Goal: Task Accomplishment & Management: Use online tool/utility

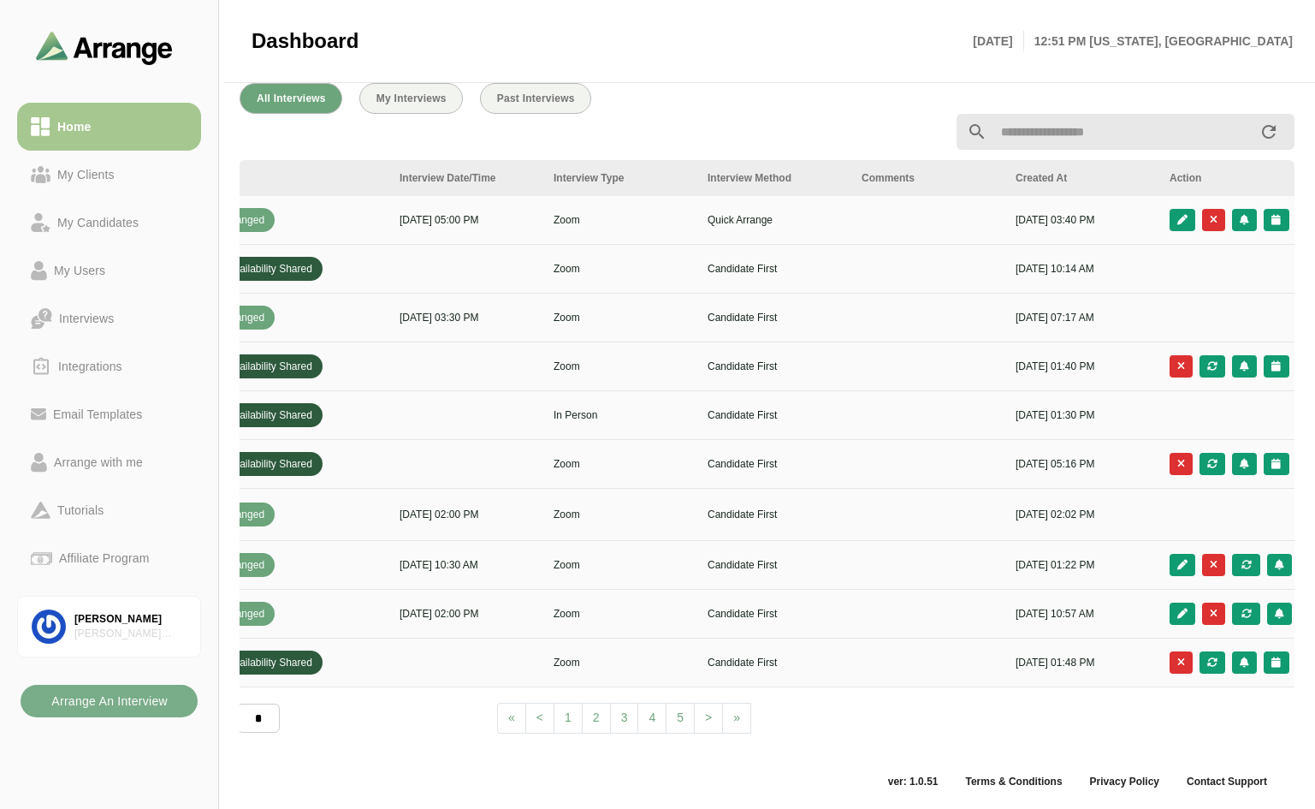
scroll to position [0, 618]
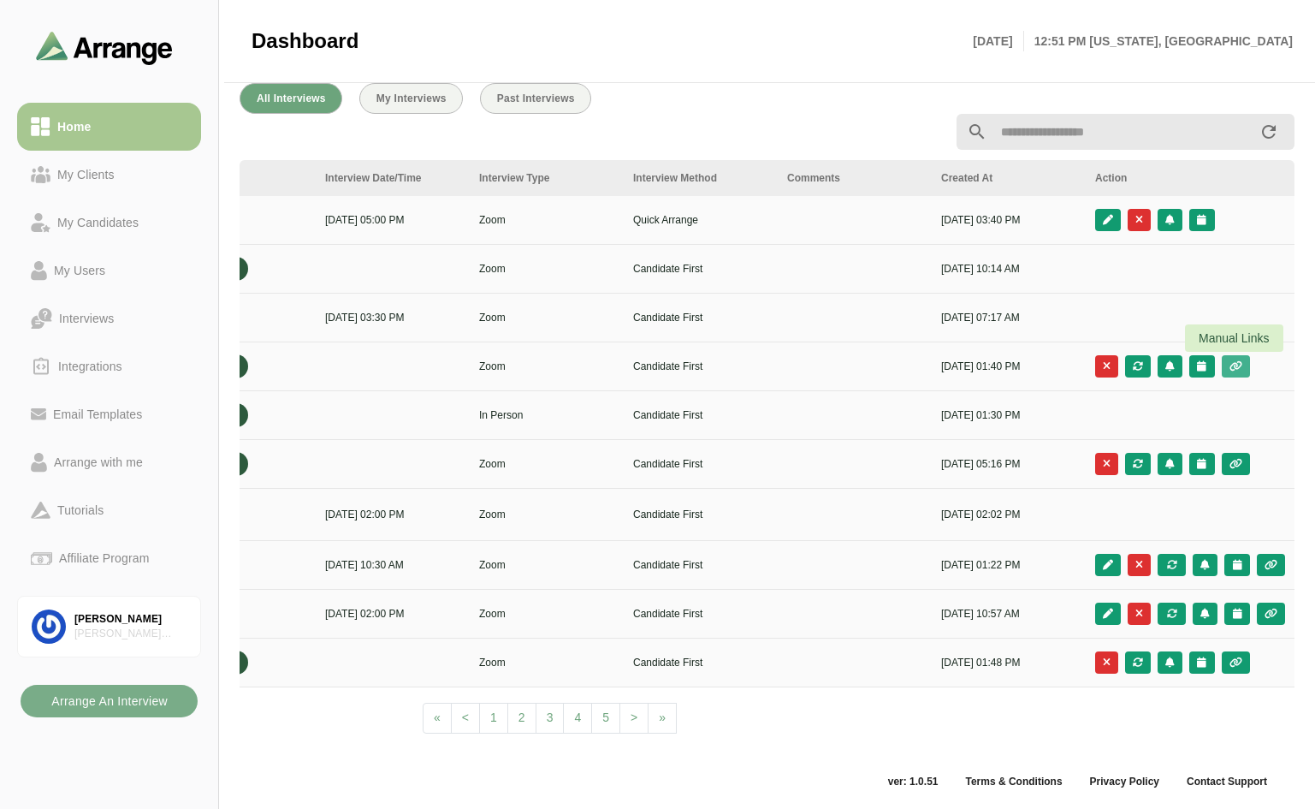
click at [1237, 363] on icon "button" at bounding box center [1236, 366] width 15 height 10
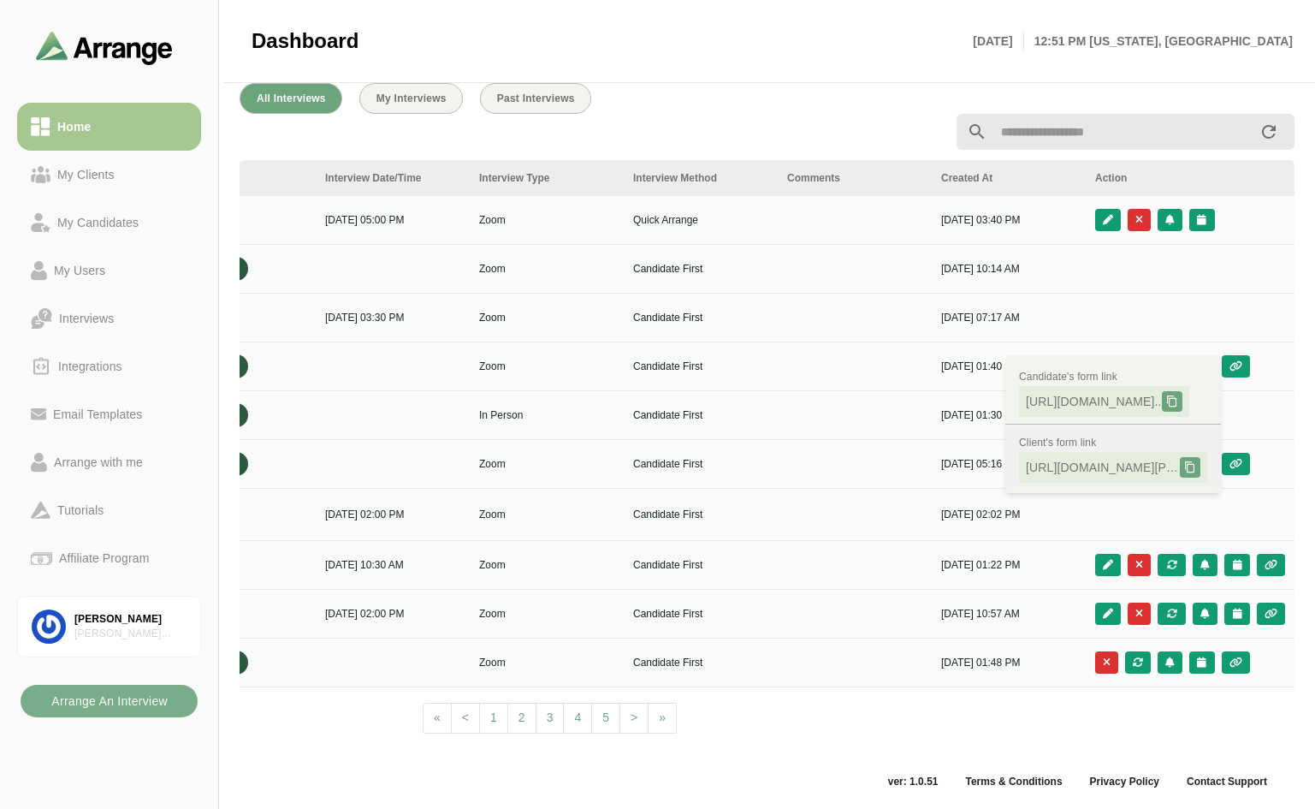
click at [1191, 461] on icon at bounding box center [1190, 467] width 12 height 12
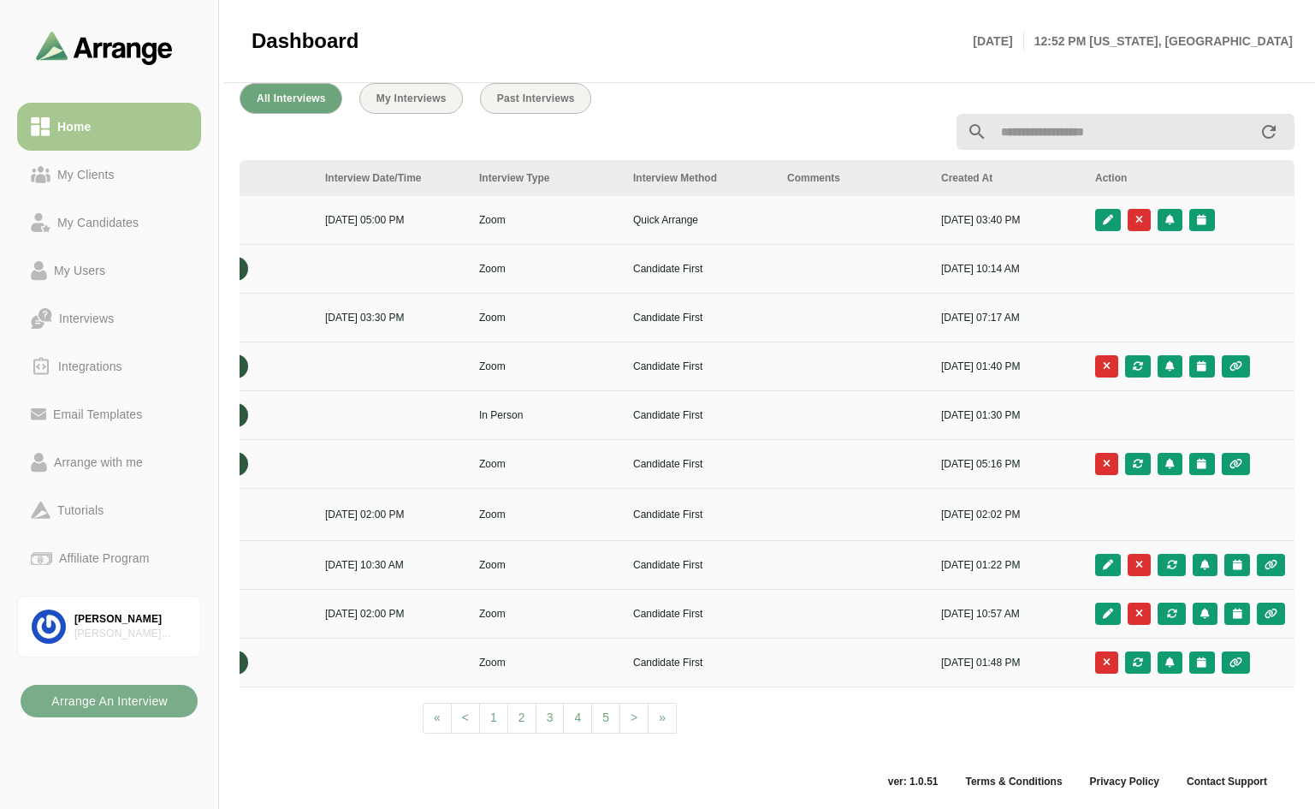
scroll to position [0, 0]
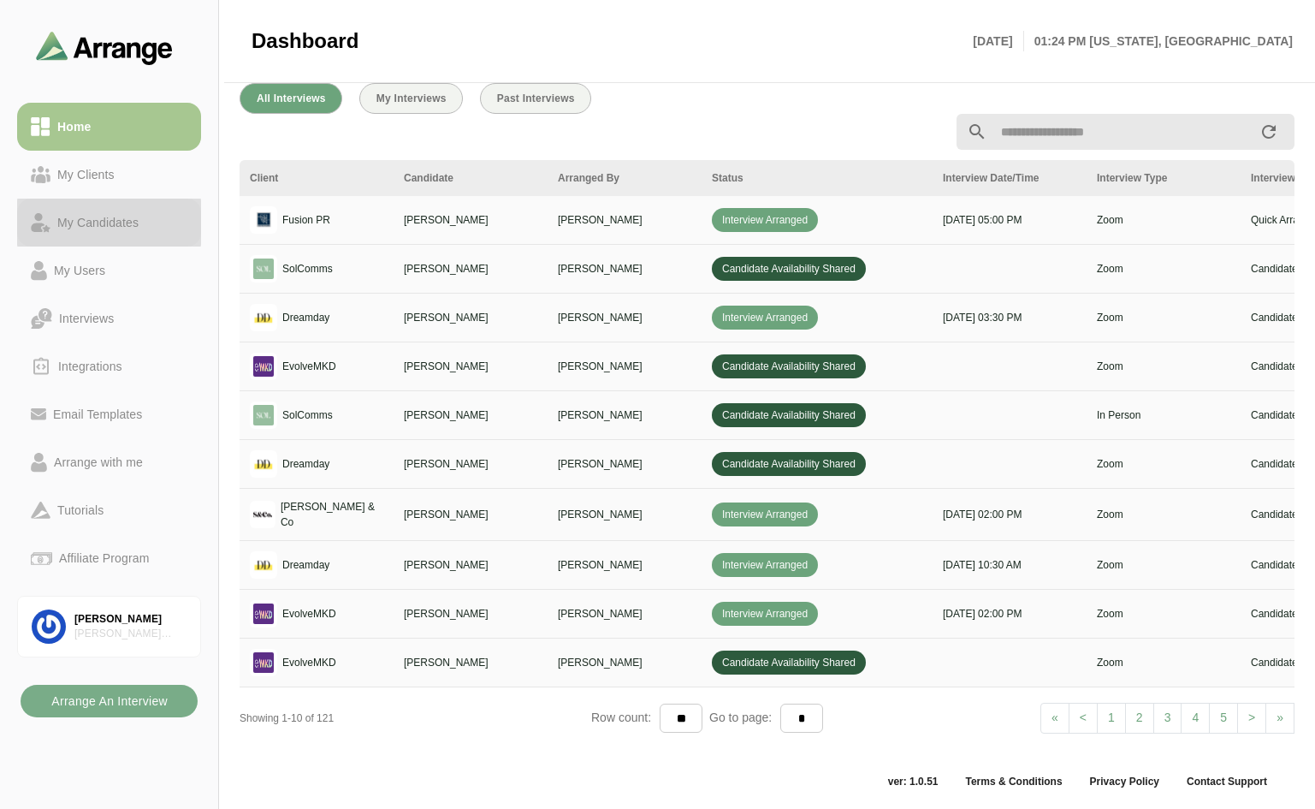
click at [126, 220] on div "My Candidates" at bounding box center [97, 222] width 95 height 21
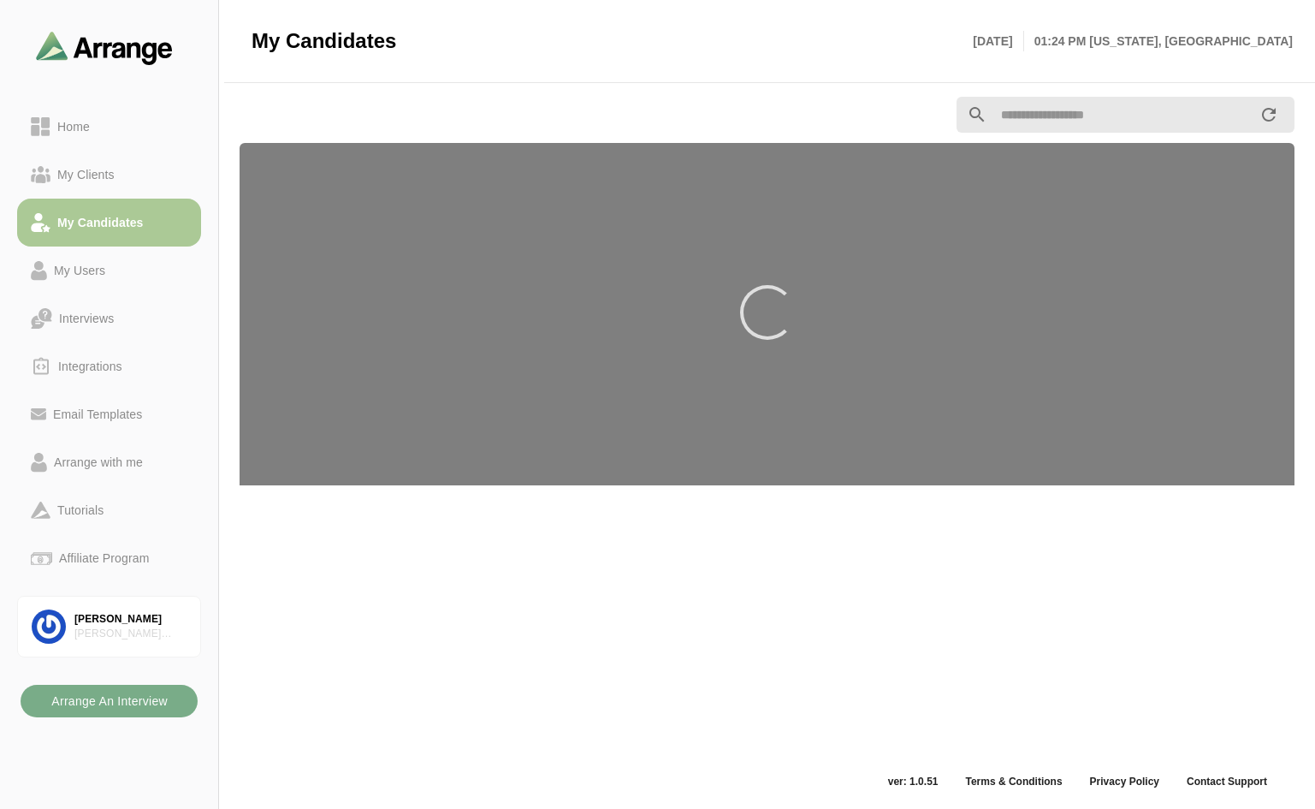
scroll to position [6, 0]
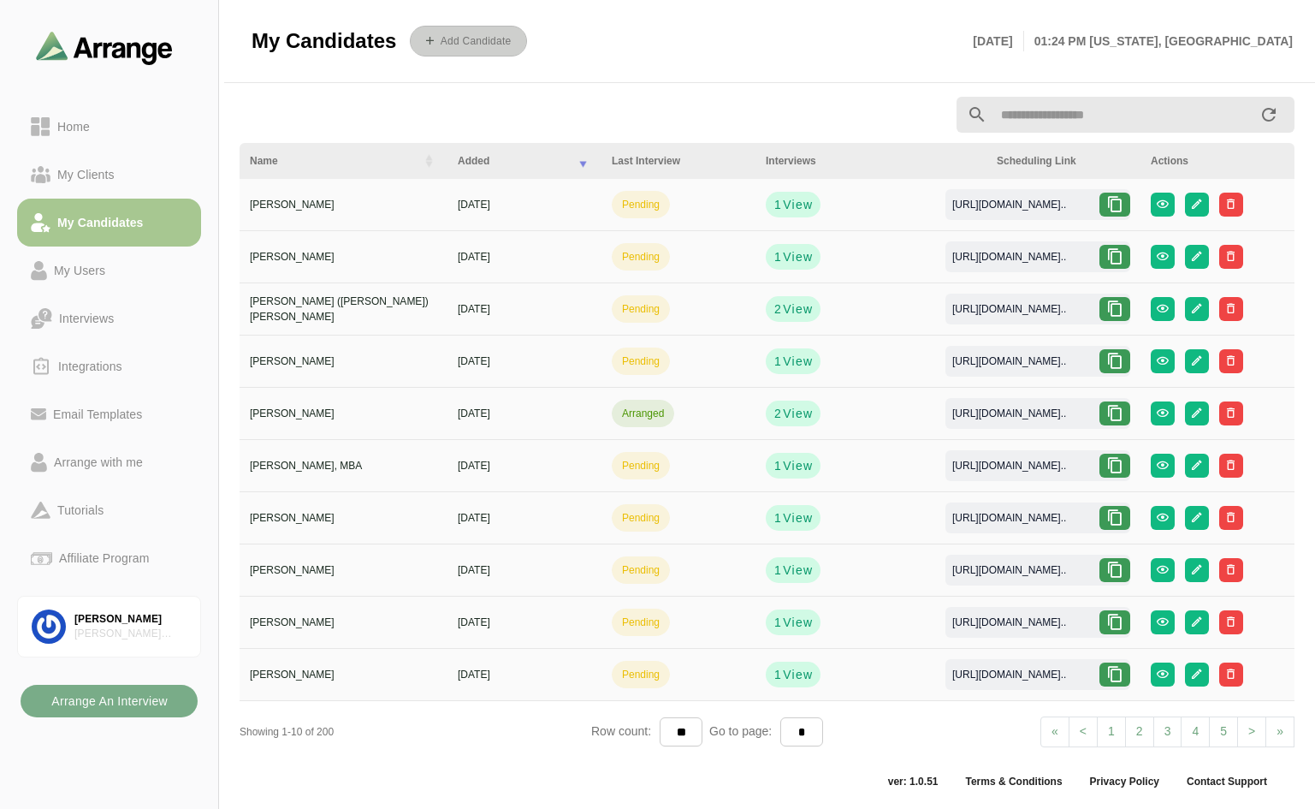
click at [439, 35] on icon "button" at bounding box center [432, 40] width 13 height 13
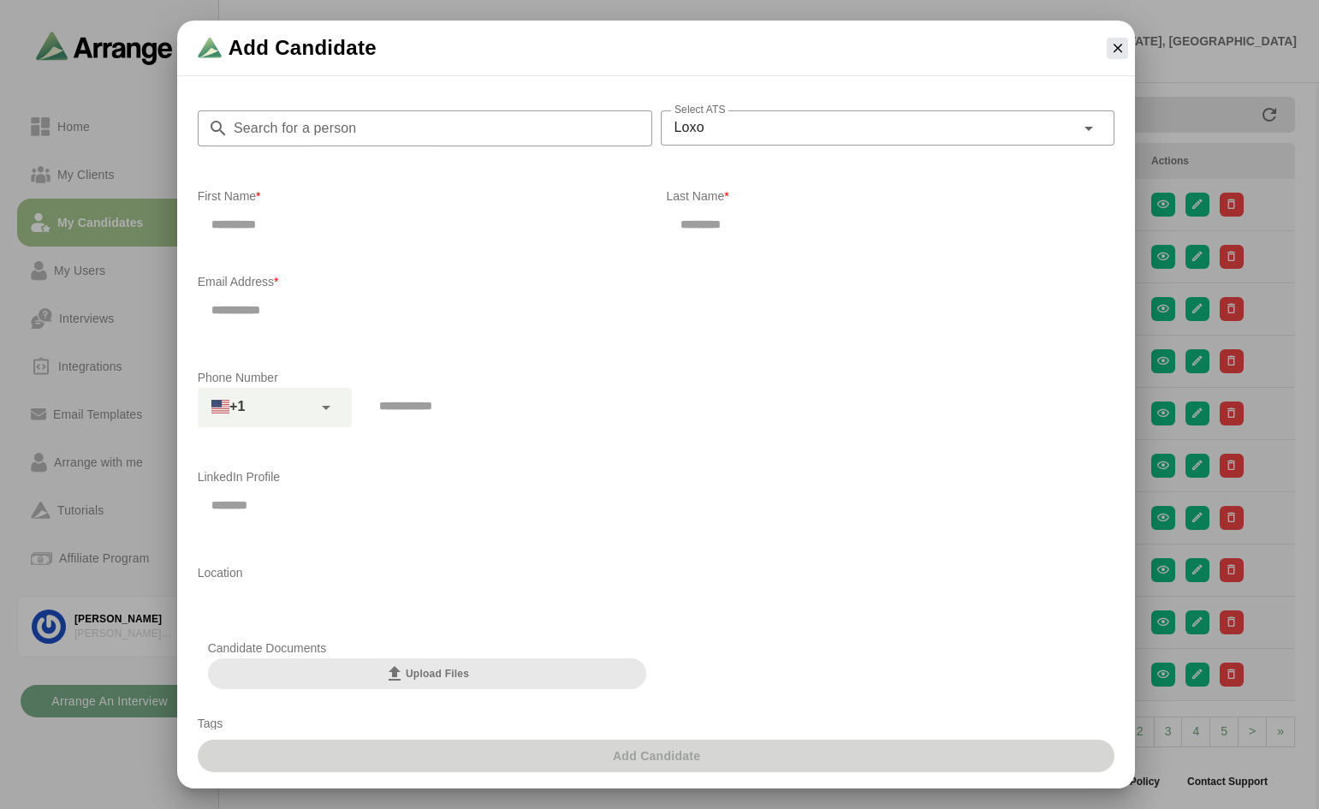
click at [406, 133] on input "Search for a person" at bounding box center [440, 128] width 424 height 36
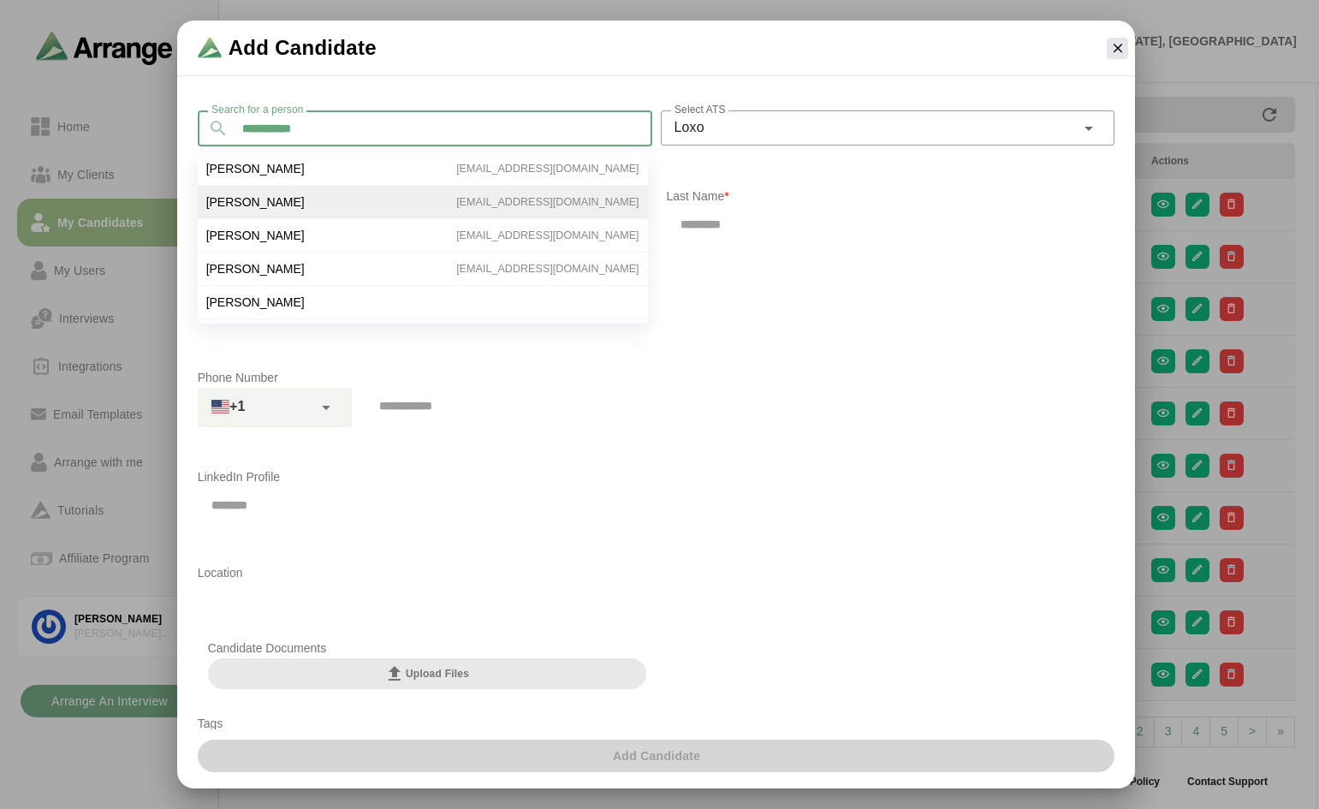
type input "**********"
click at [300, 199] on span "Lauren Howe Manning" at bounding box center [255, 201] width 98 height 15
type input "******"
type input "**********"
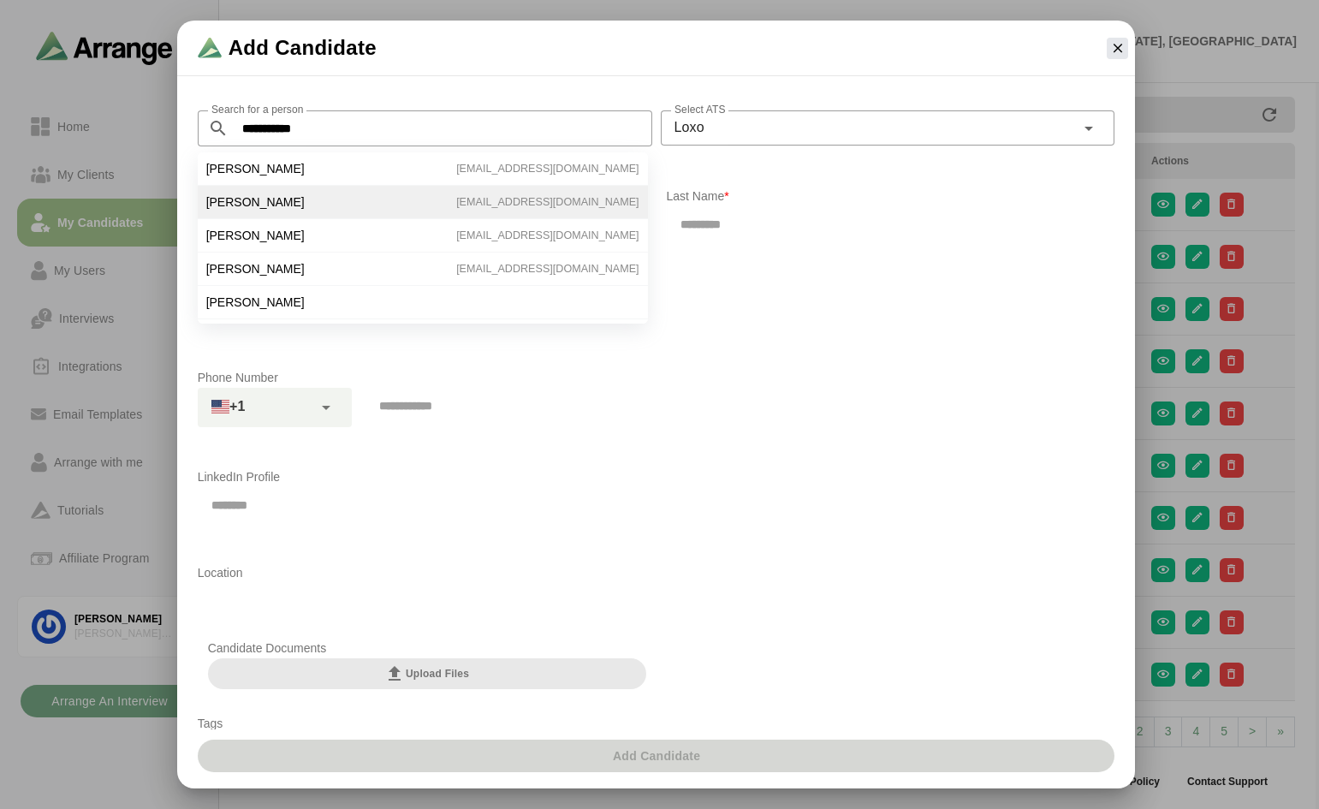
type input "**********"
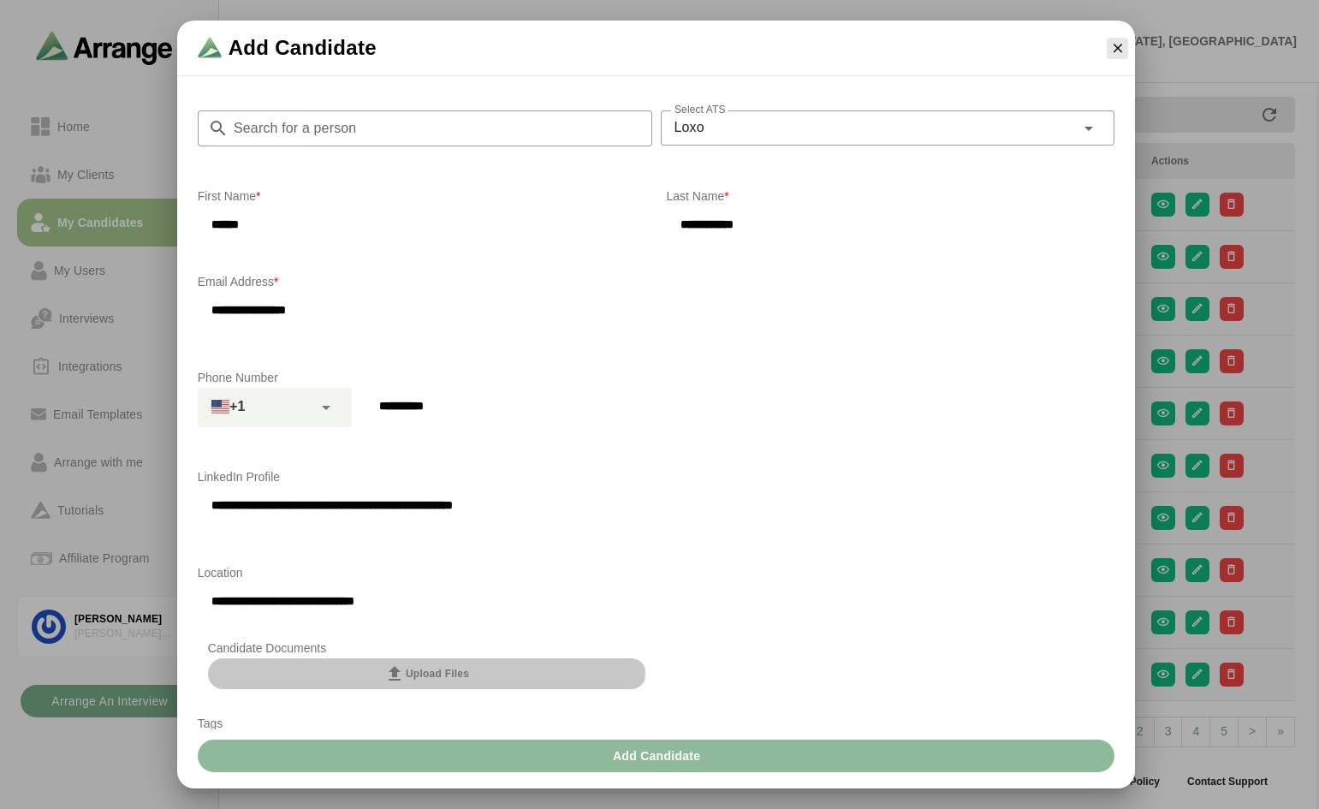
click at [418, 668] on span "Upload Files" at bounding box center [426, 673] width 85 height 21
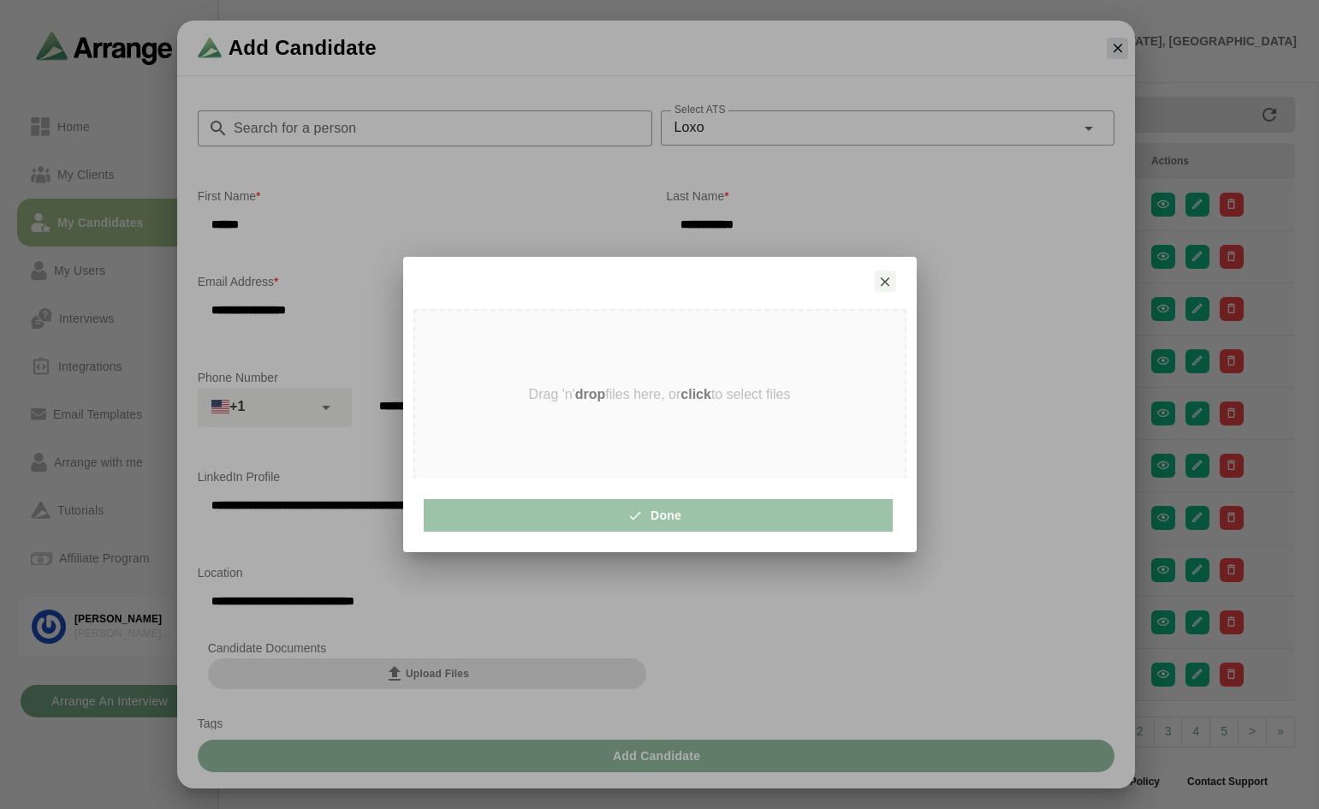
click at [698, 393] on strong "click" at bounding box center [695, 394] width 31 height 15
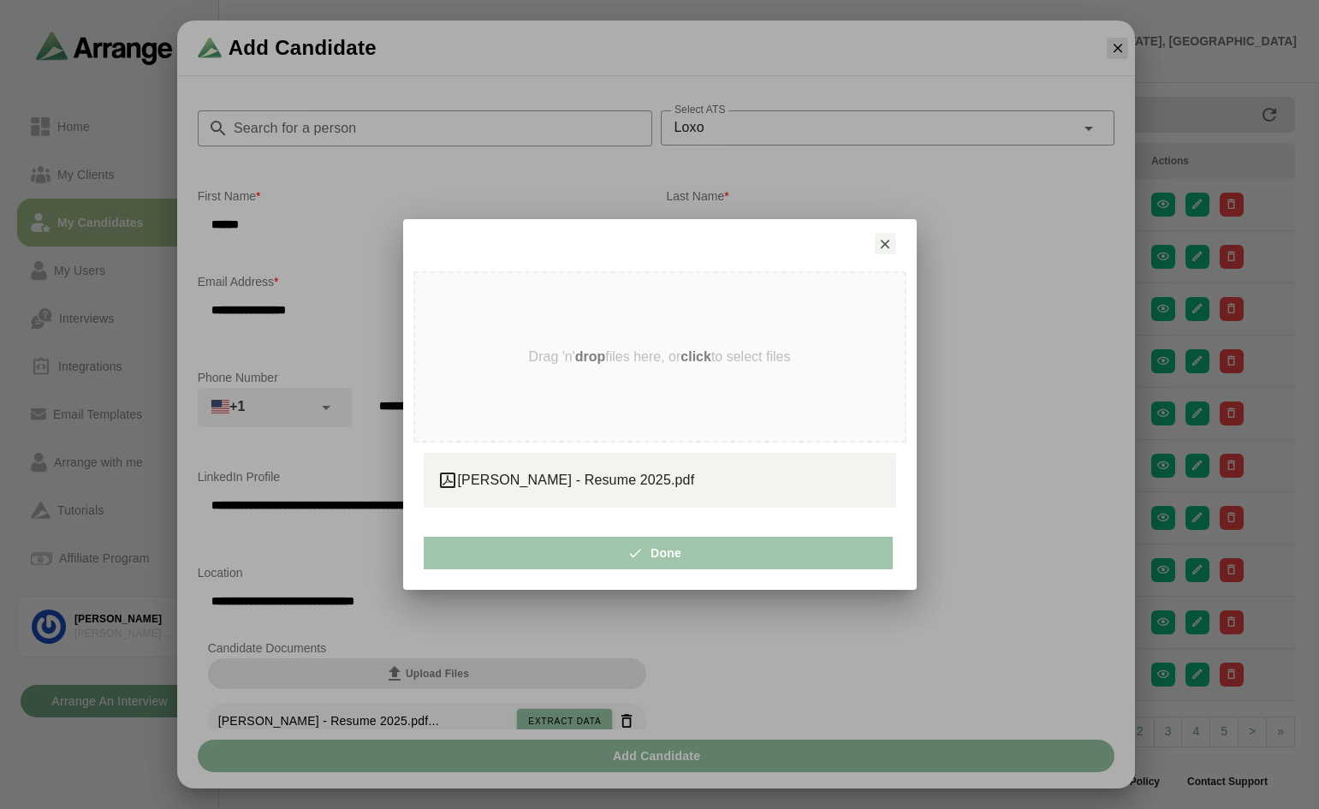
click at [664, 554] on span "Done" at bounding box center [657, 553] width 47 height 33
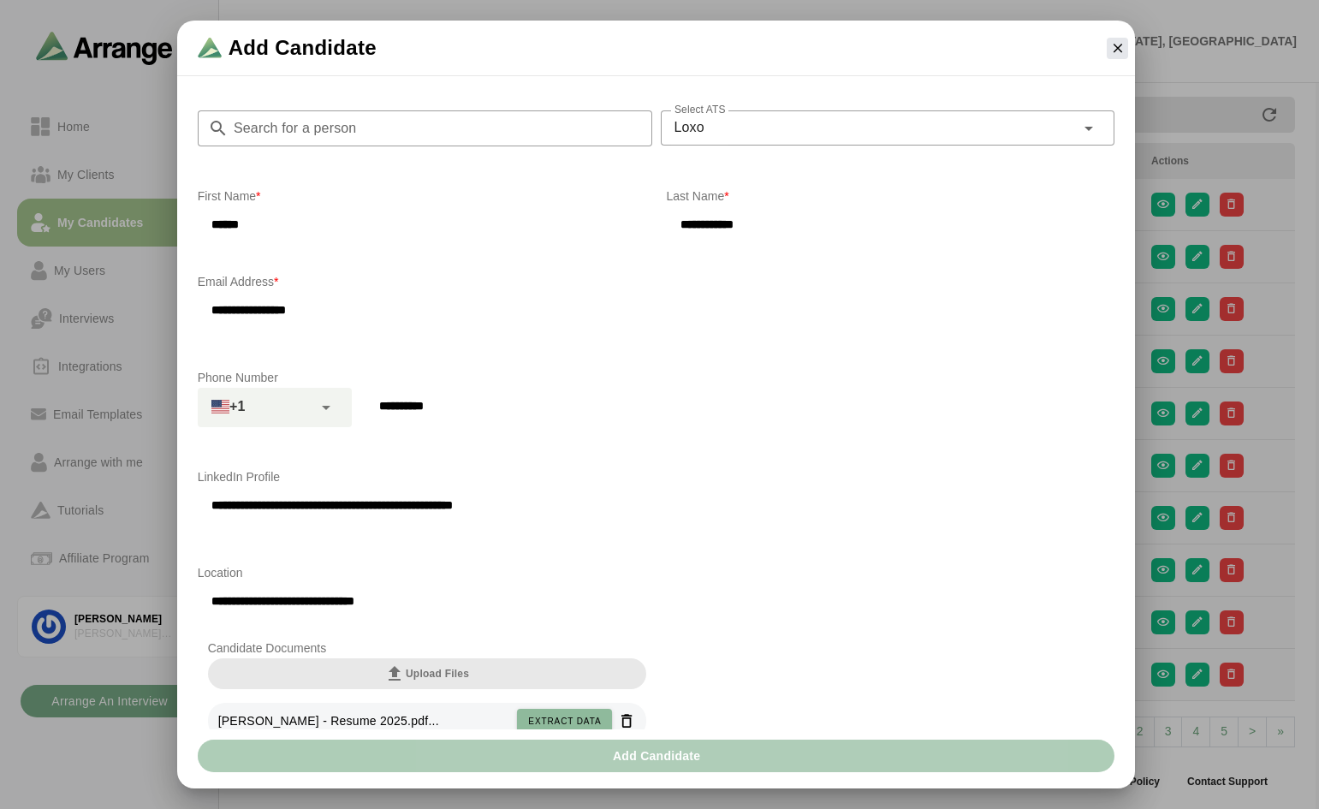
click at [631, 752] on span "Add Candidate" at bounding box center [656, 755] width 89 height 33
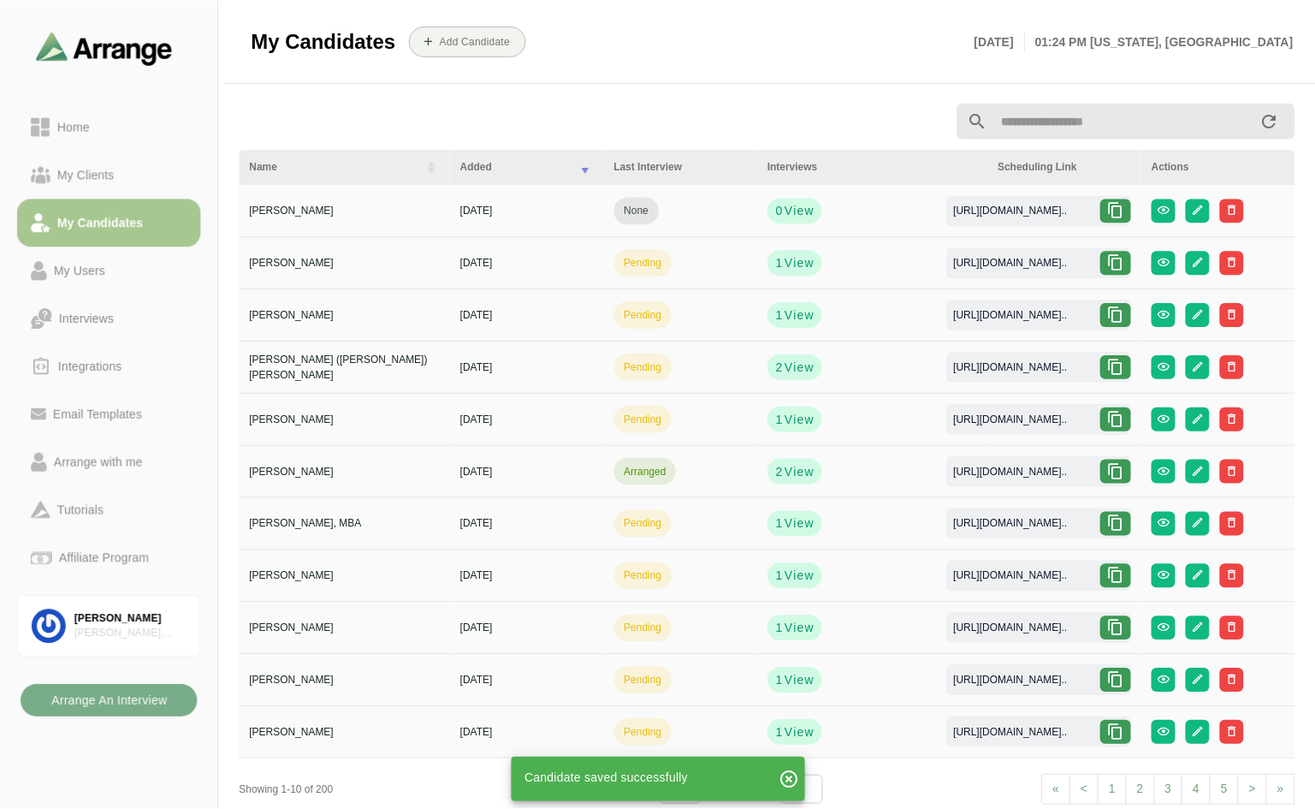
scroll to position [6, 0]
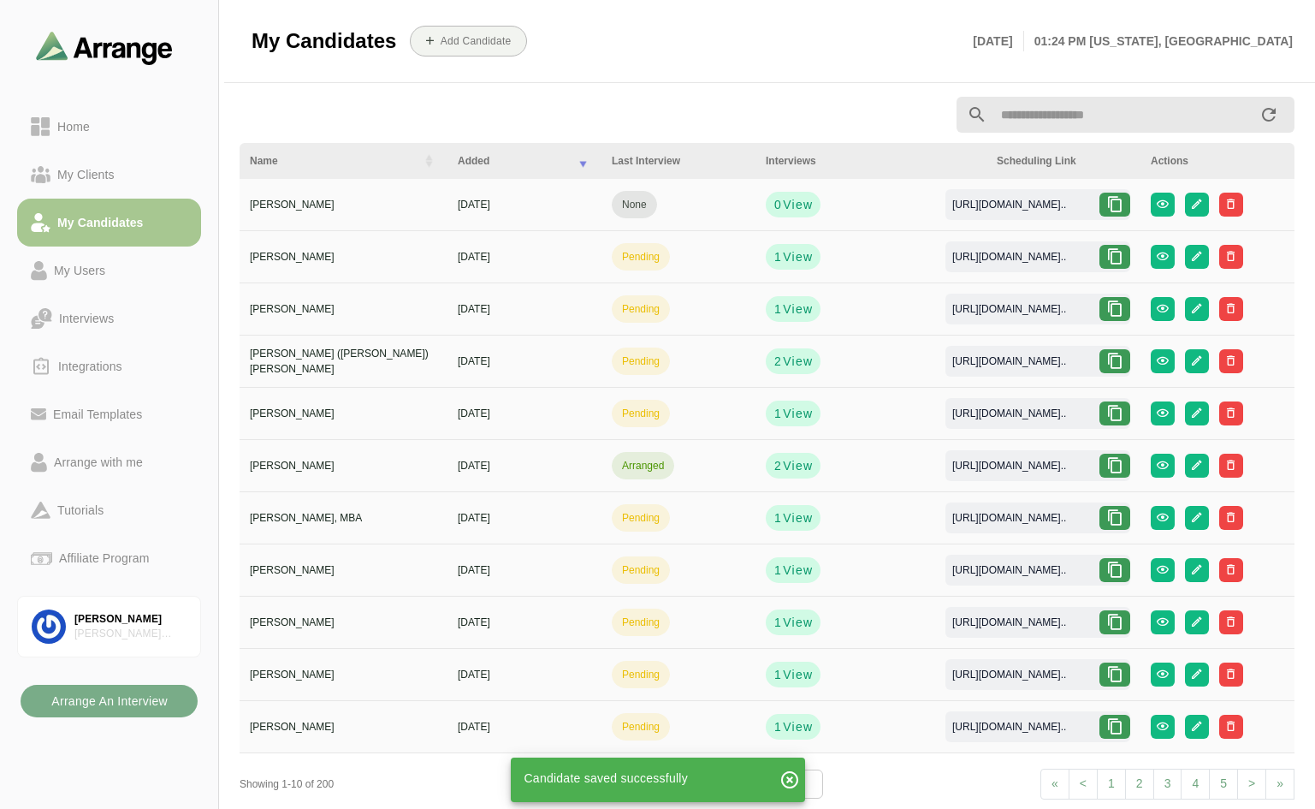
click at [1118, 199] on icon at bounding box center [1115, 204] width 17 height 17
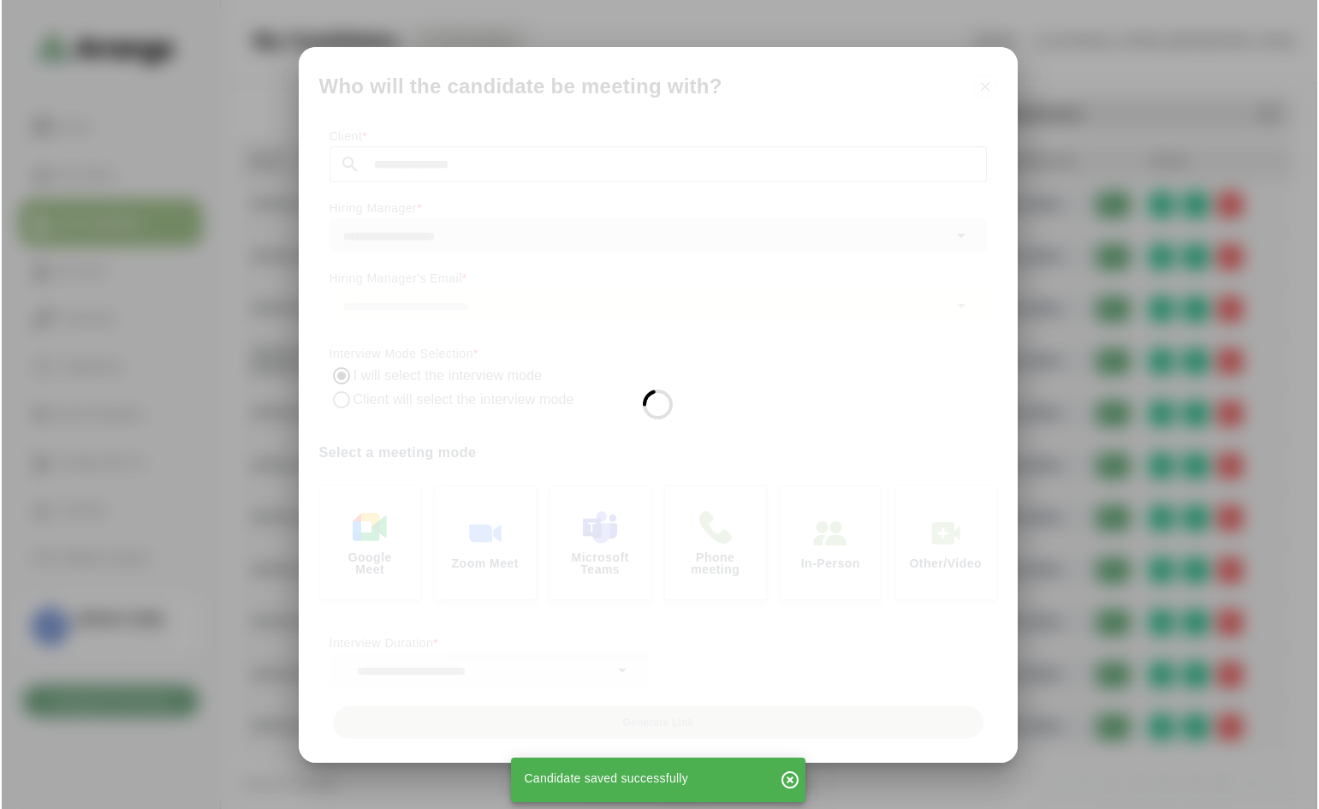
scroll to position [0, 0]
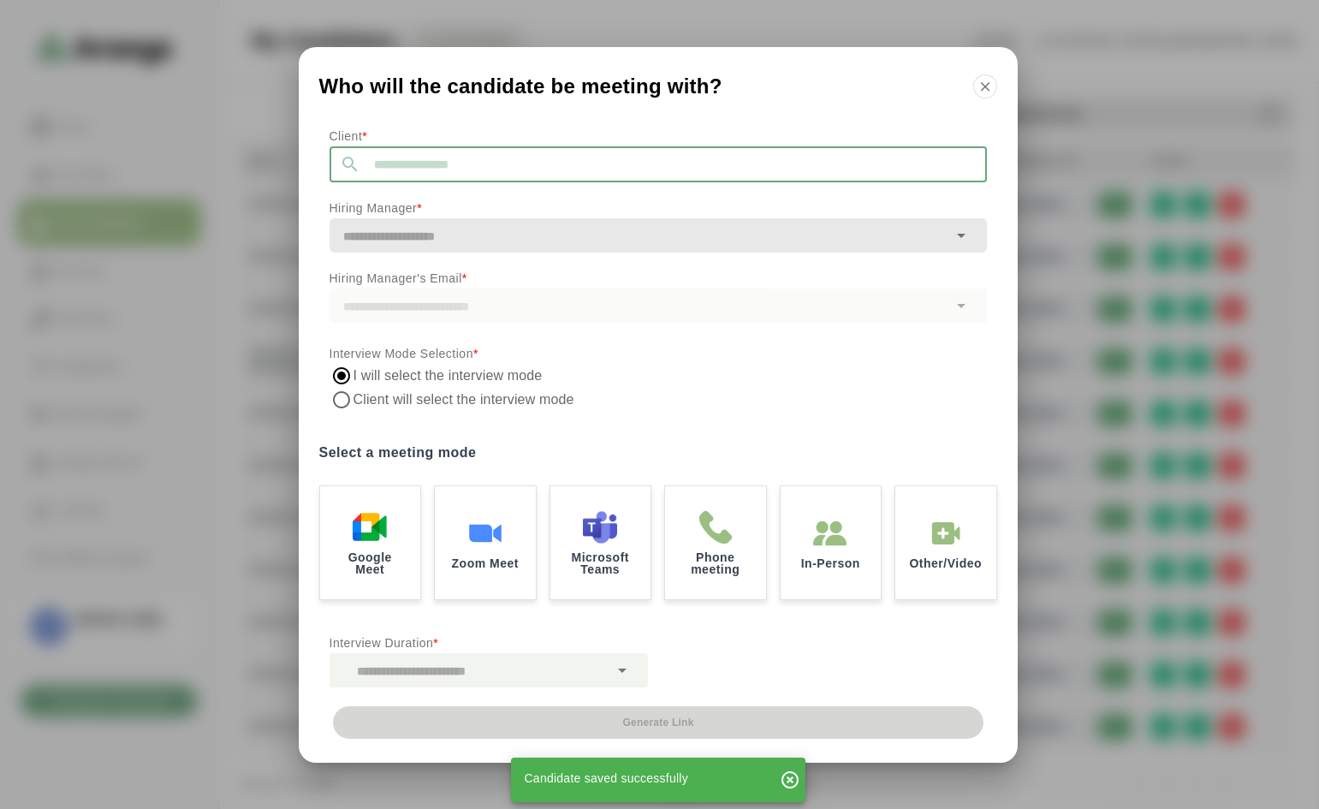
click at [632, 168] on input "text" at bounding box center [673, 164] width 626 height 36
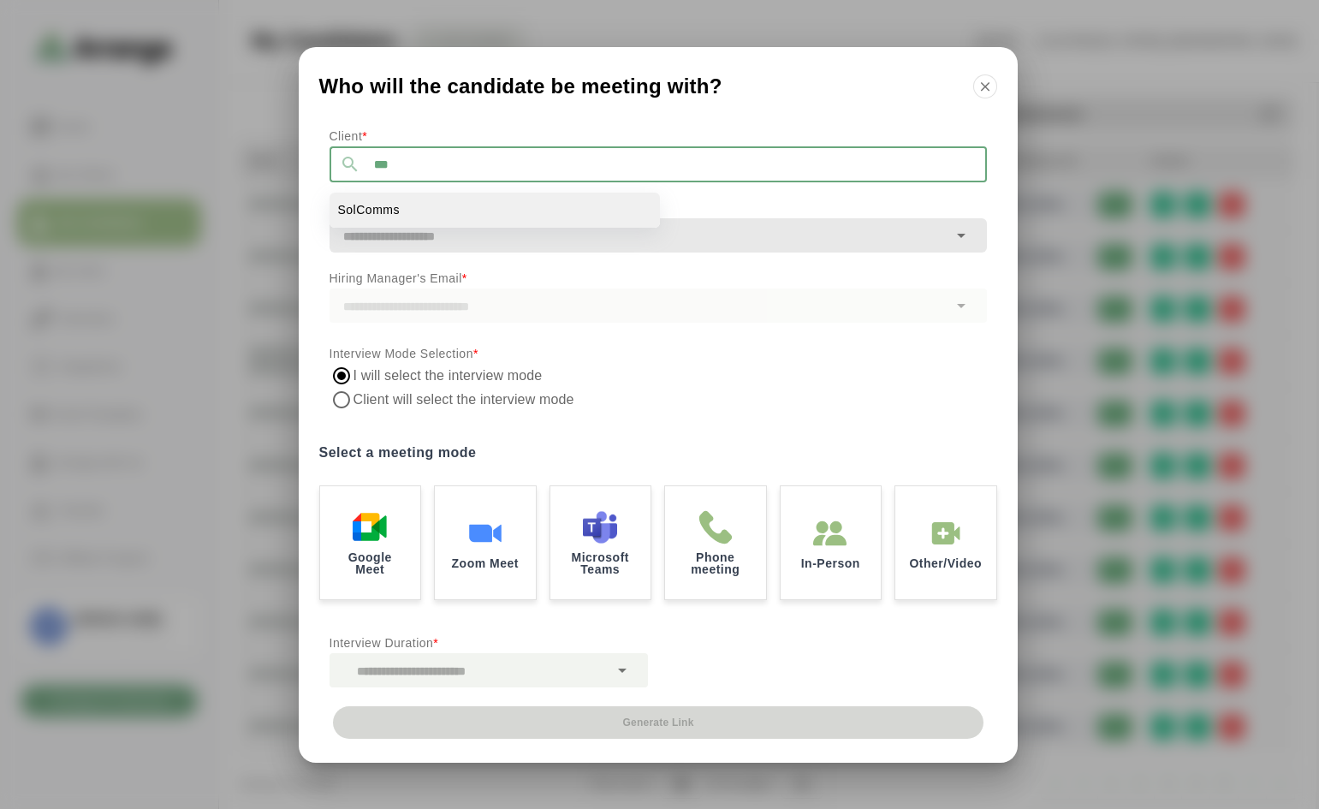
click at [396, 210] on span "SolComms" at bounding box center [369, 210] width 62 height 18
type input "********"
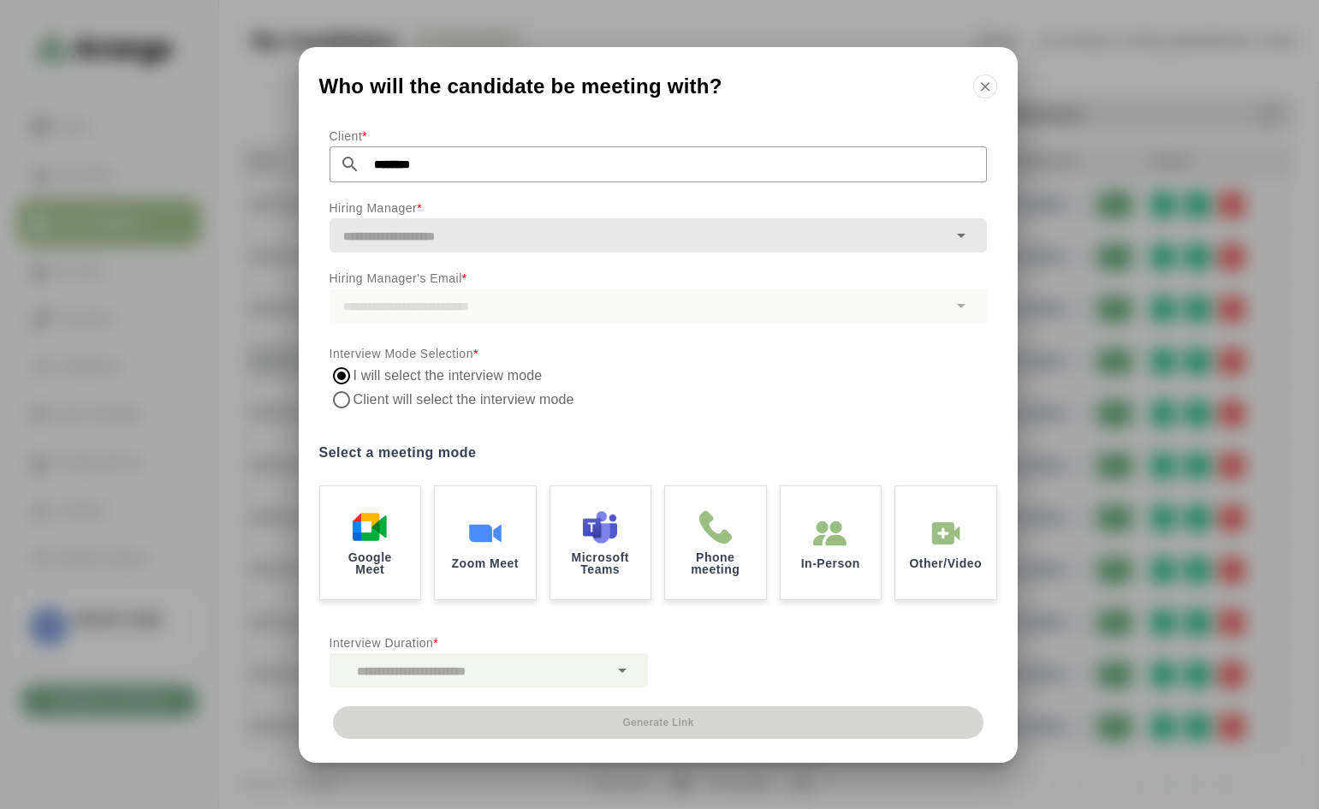
click at [427, 234] on input "text" at bounding box center [638, 236] width 618 height 24
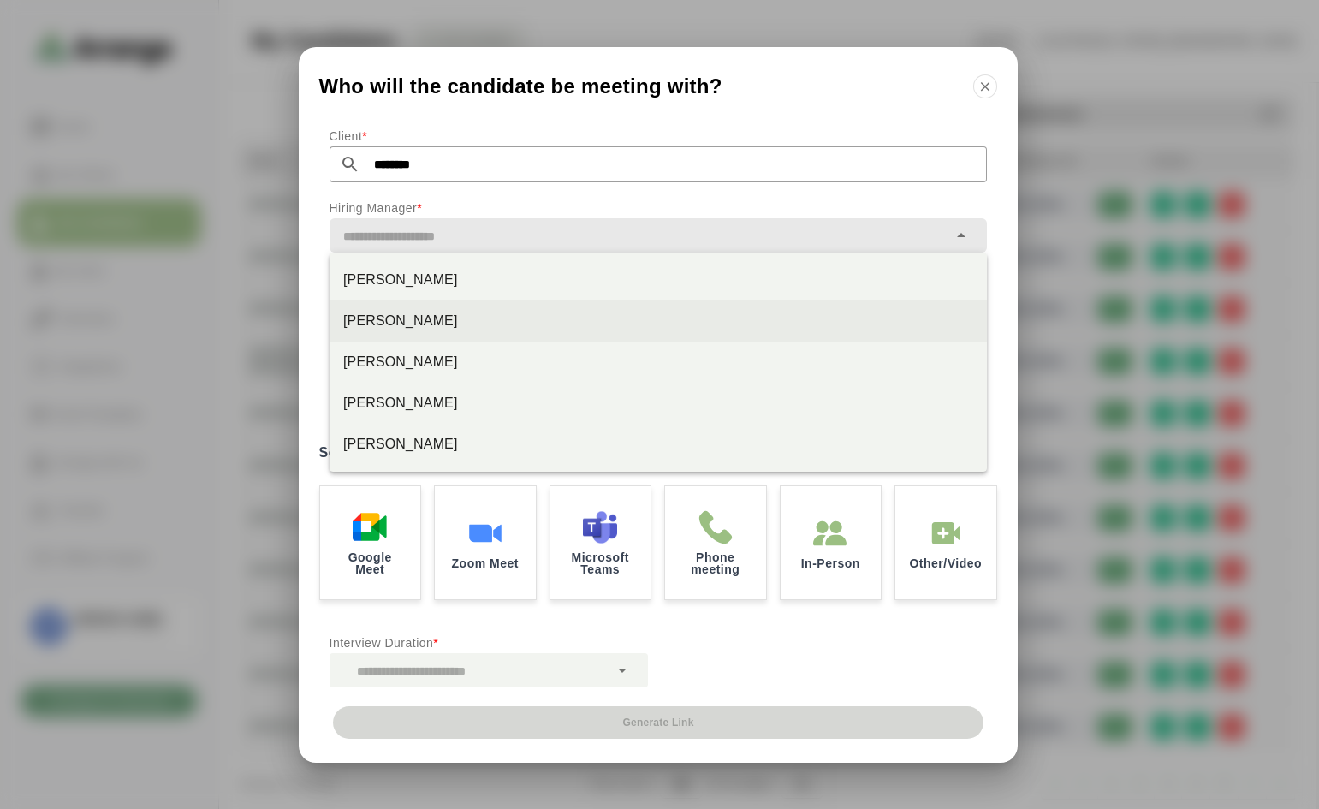
click at [390, 315] on div "Bruno Solari" at bounding box center [658, 321] width 630 height 21
type input "**********"
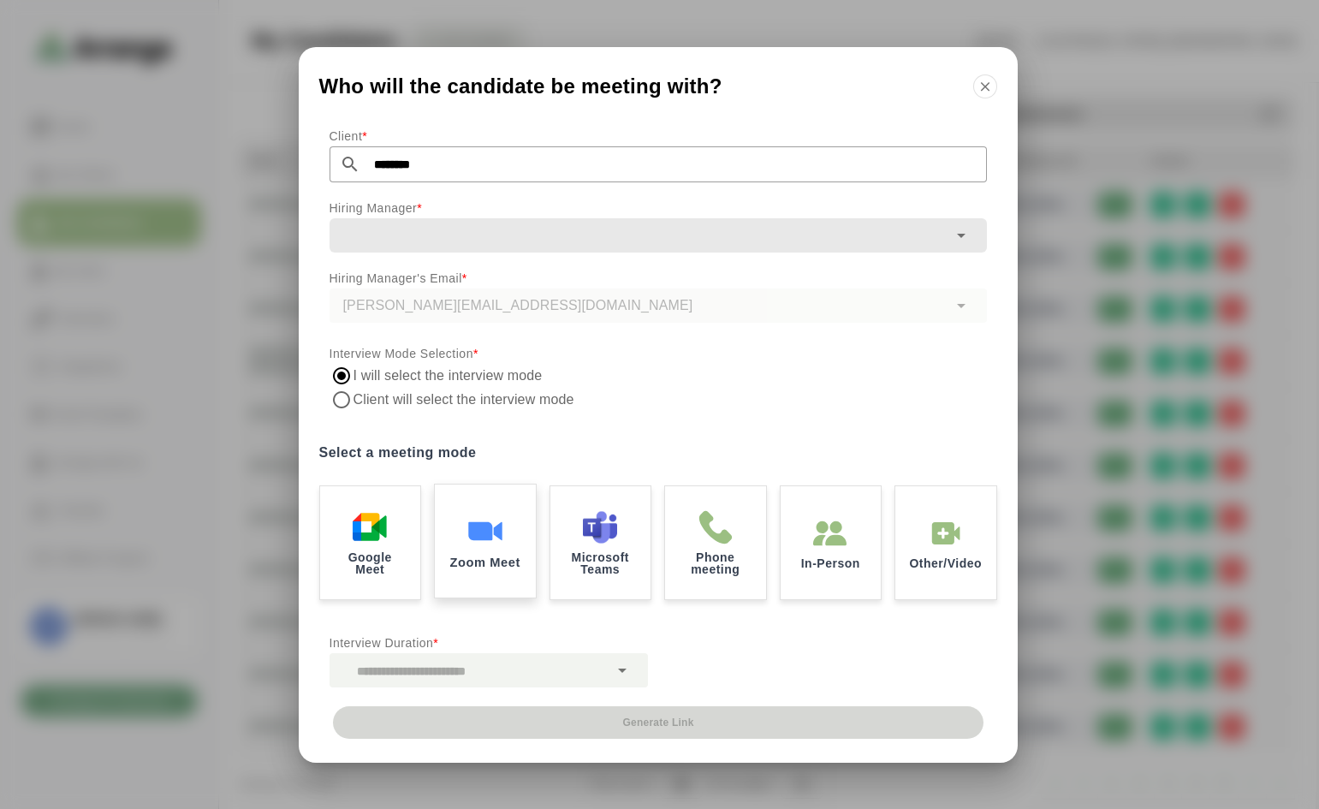
click at [490, 534] on img at bounding box center [485, 531] width 36 height 36
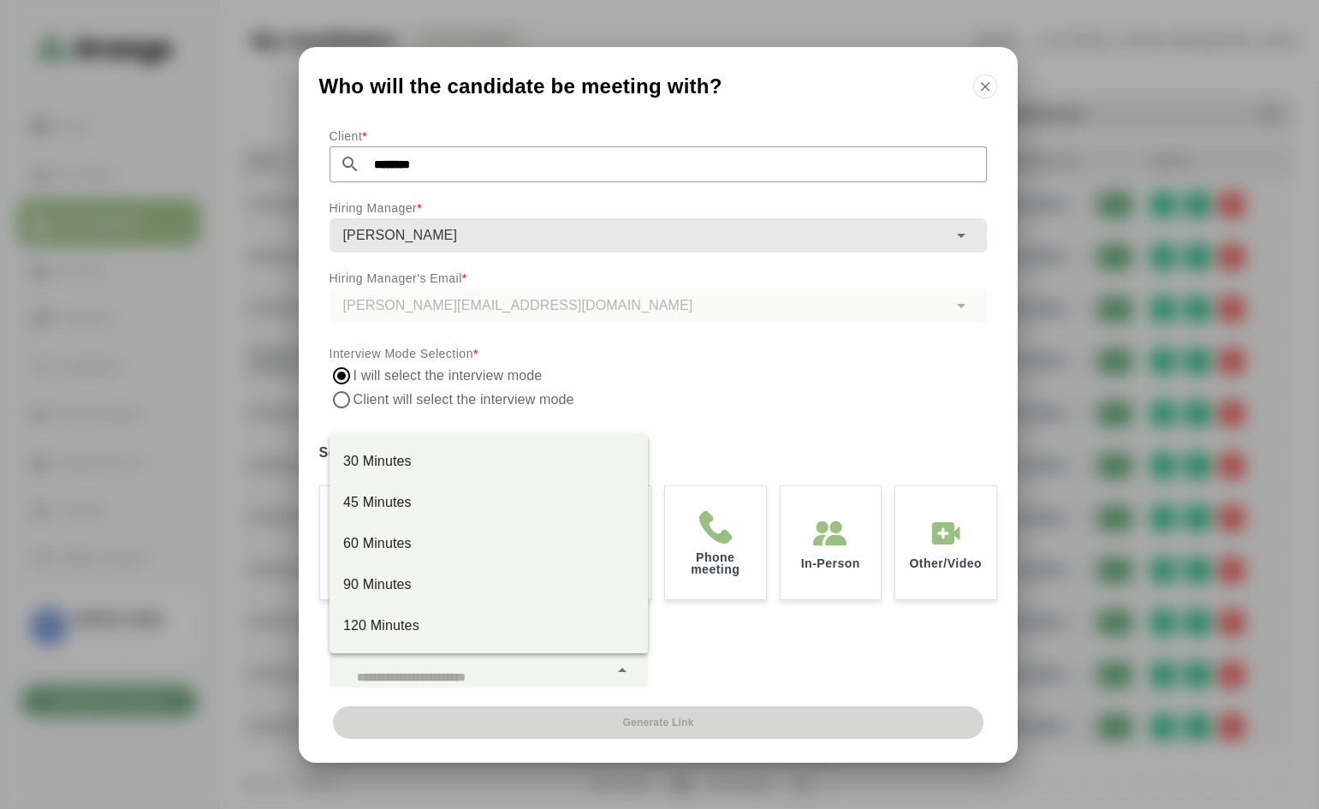
click at [619, 667] on icon at bounding box center [622, 670] width 21 height 21
click at [401, 451] on div "30 Minutes" at bounding box center [488, 461] width 291 height 21
type input "**"
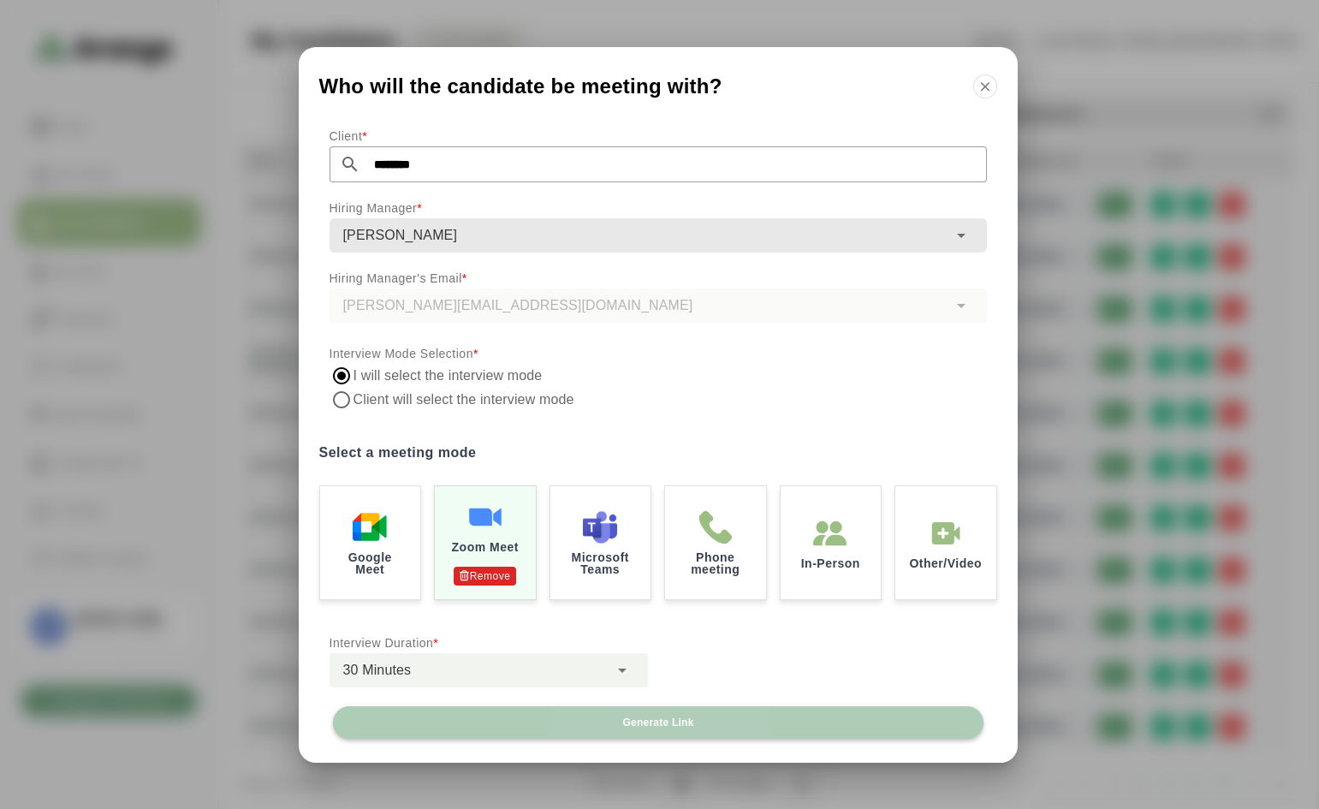
click at [656, 721] on span "Generate Link" at bounding box center [657, 722] width 72 height 14
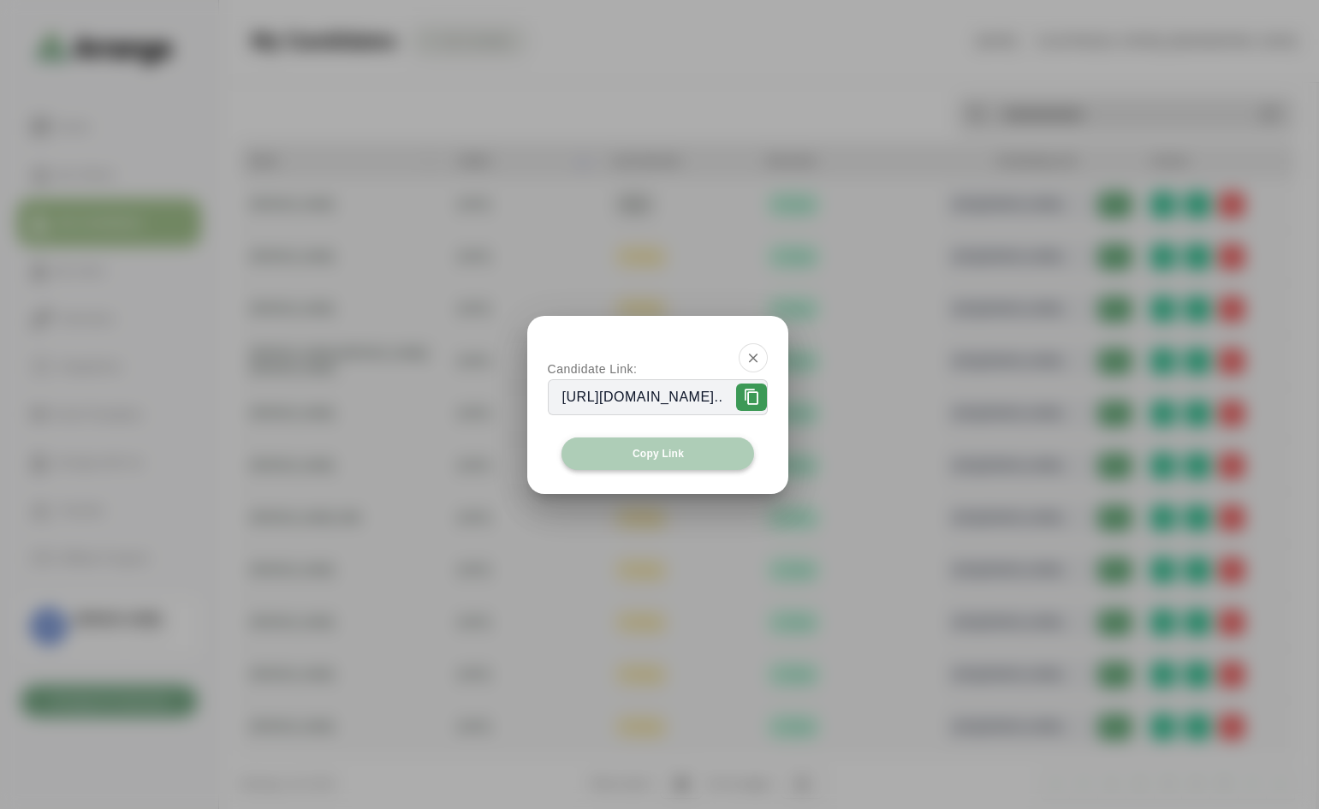
click at [669, 455] on span "Copy Link" at bounding box center [658, 454] width 52 height 14
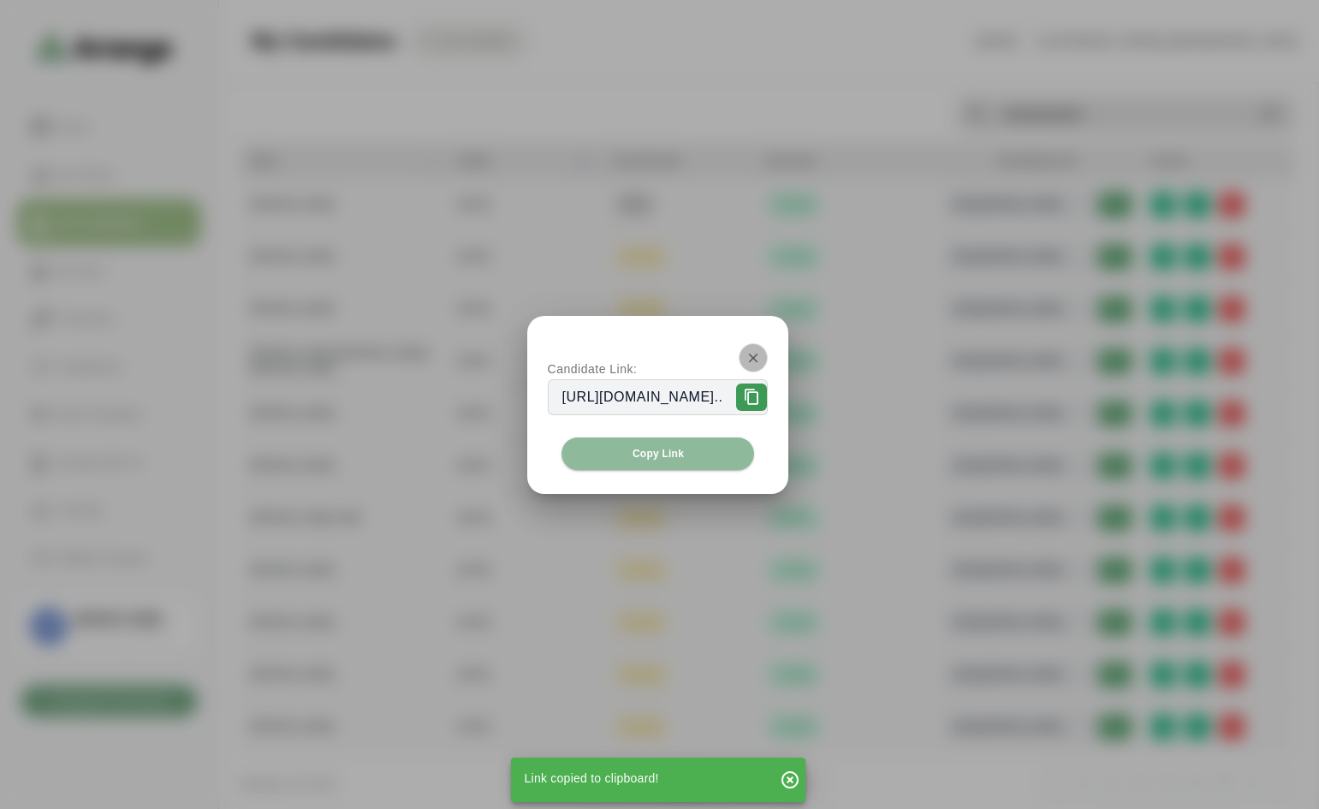
click at [768, 355] on button "button" at bounding box center [753, 357] width 29 height 29
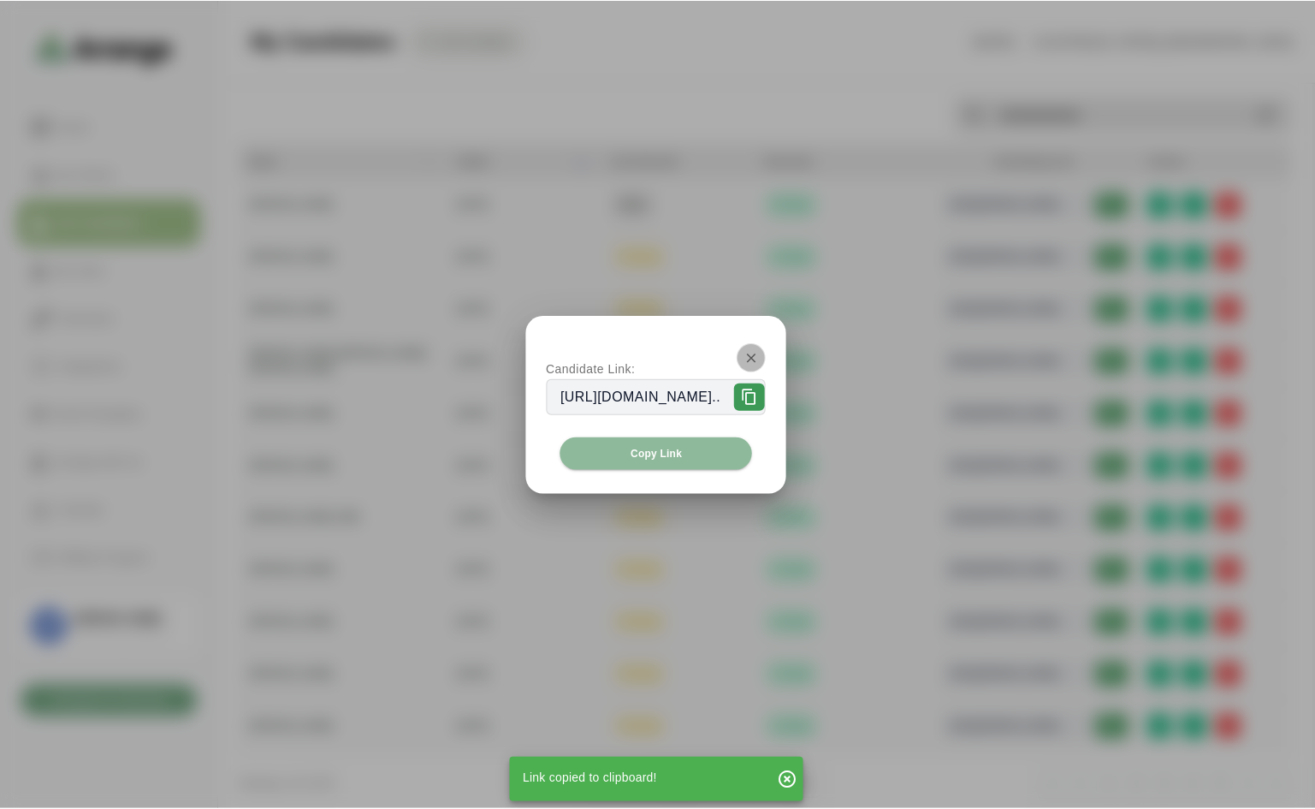
scroll to position [6, 0]
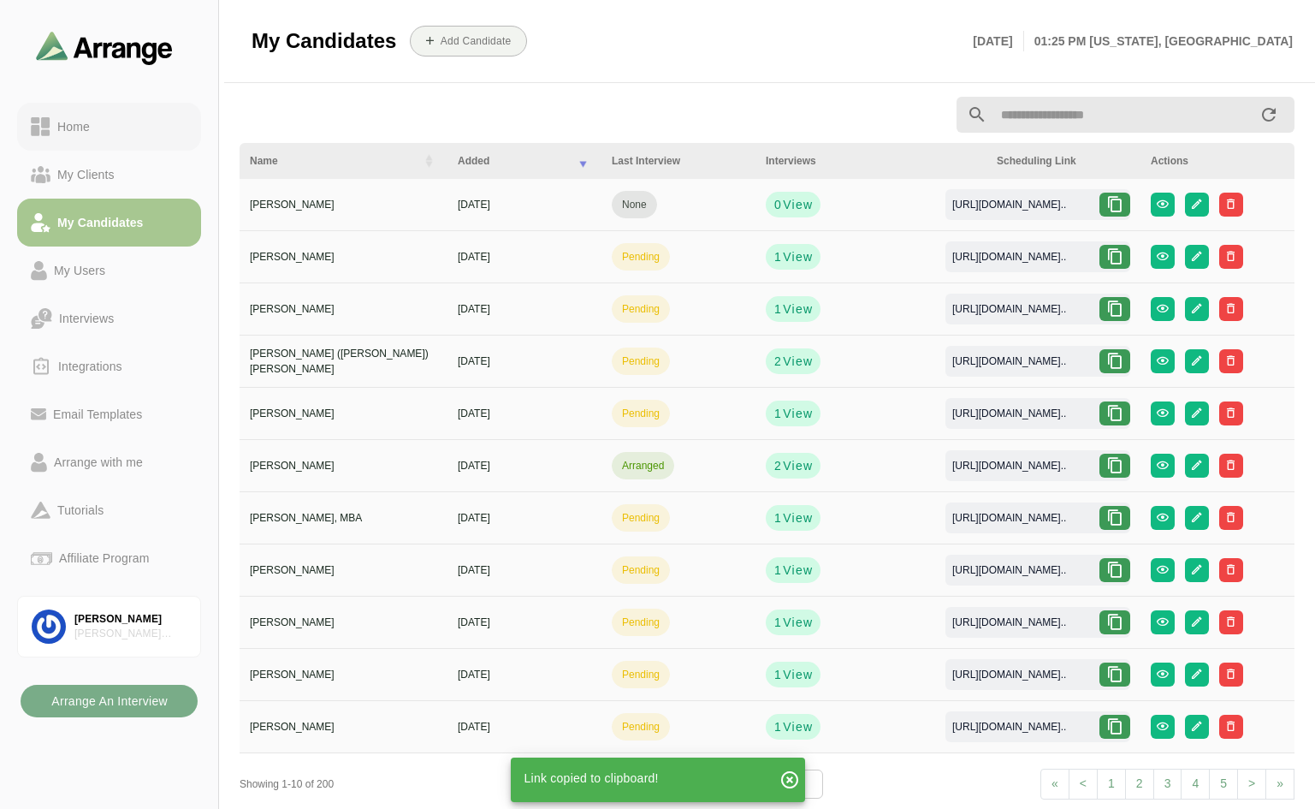
click at [70, 123] on div "Home" at bounding box center [73, 126] width 46 height 21
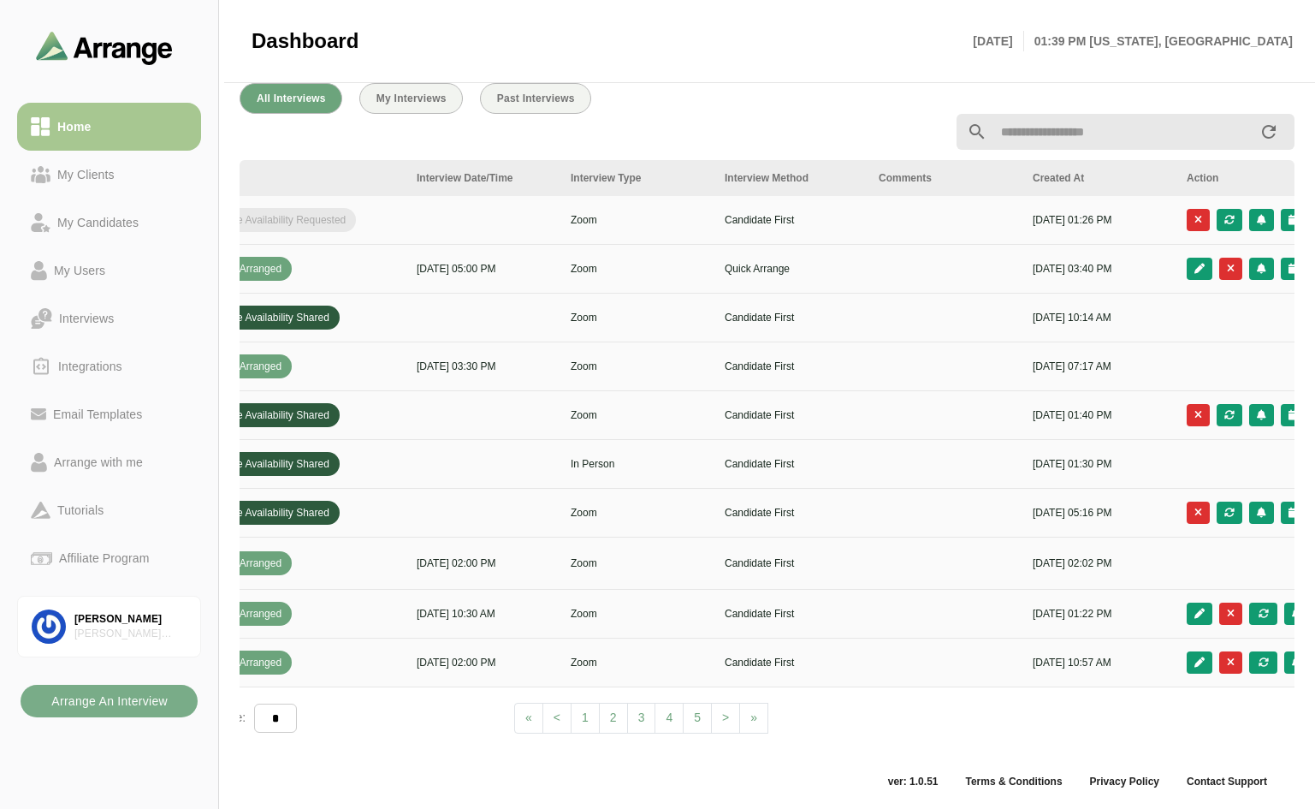
scroll to position [0, 618]
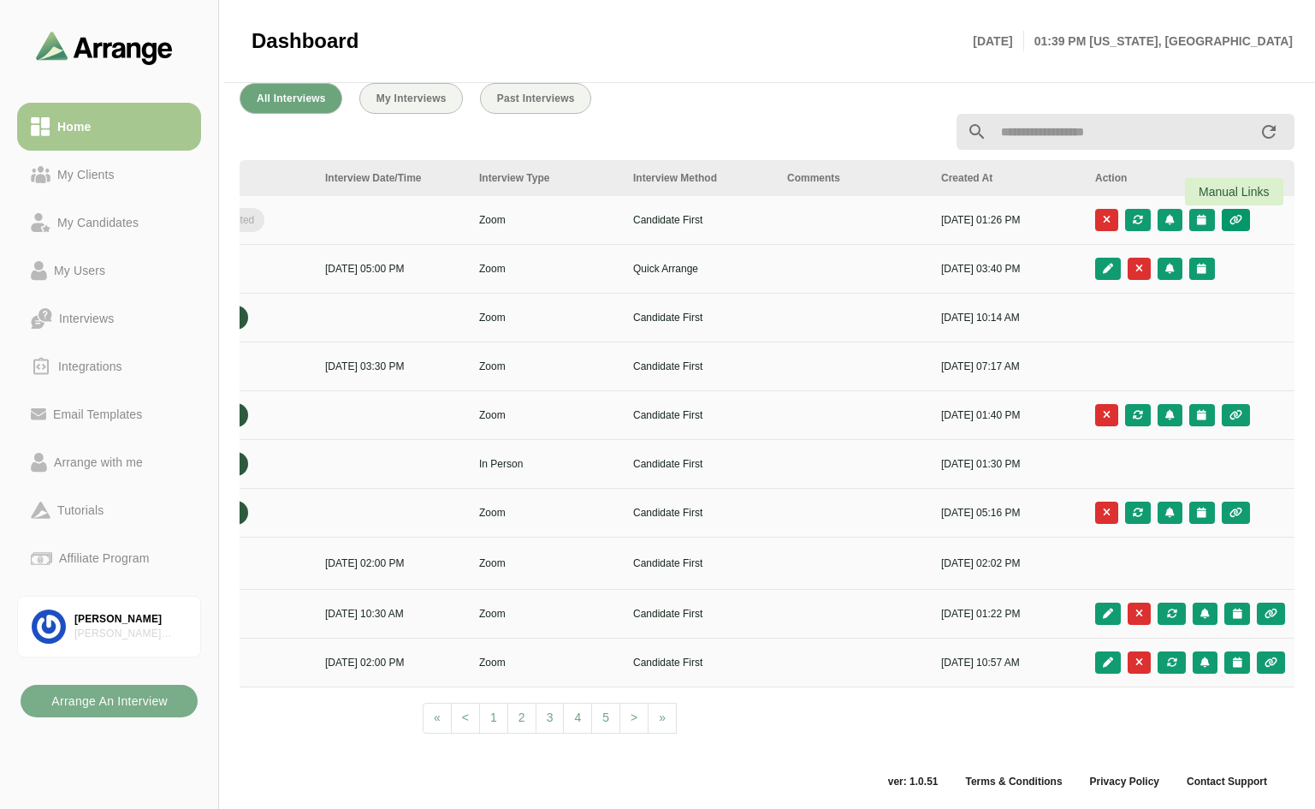
click at [1231, 220] on icon "button" at bounding box center [1236, 220] width 15 height 10
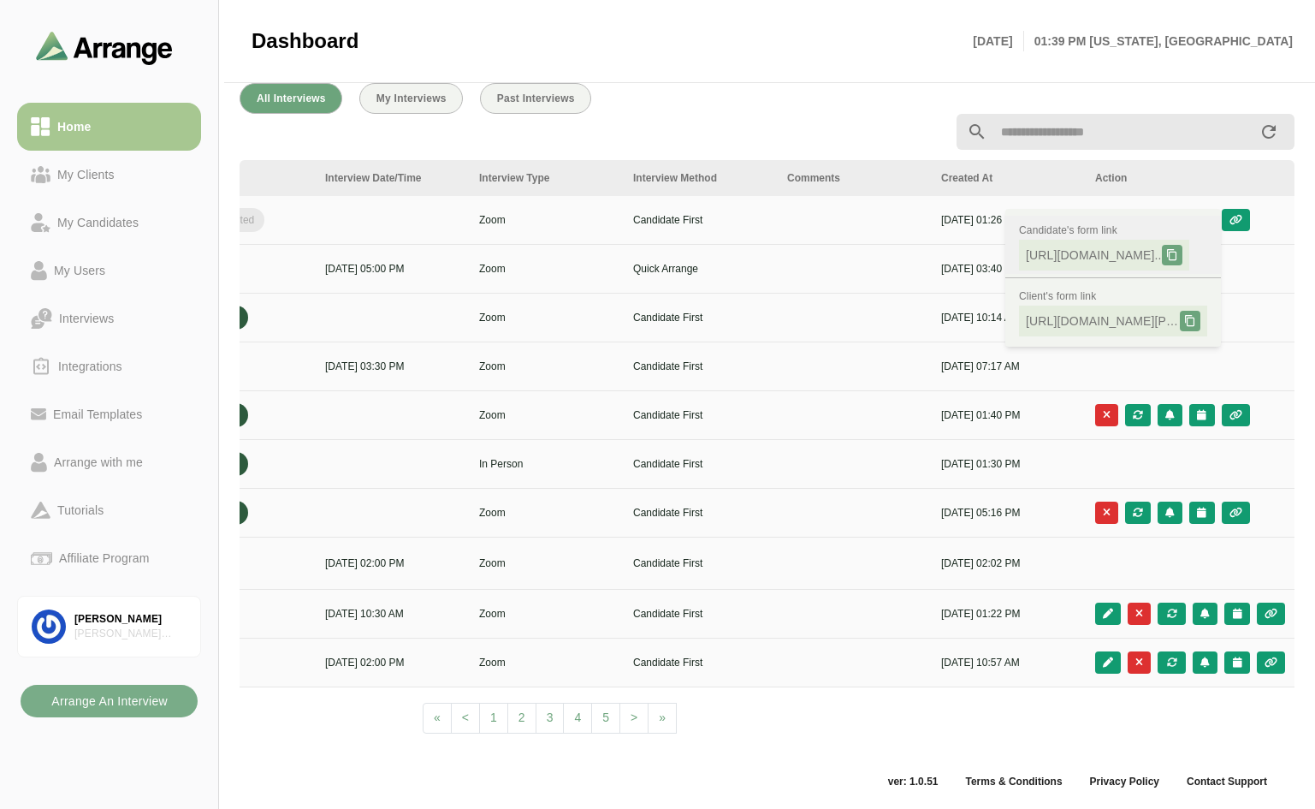
click at [1178, 249] on icon at bounding box center [1172, 255] width 12 height 12
